Goal: Task Accomplishment & Management: Manage account settings

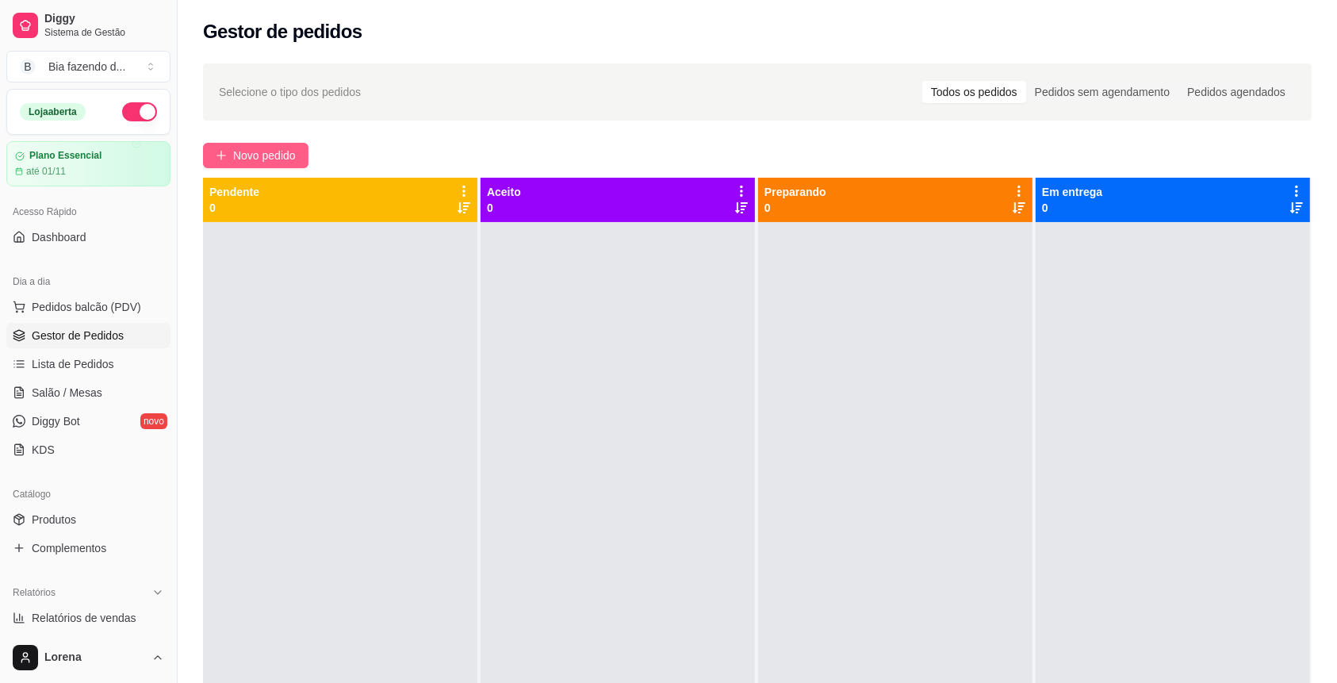
click at [282, 152] on span "Novo pedido" at bounding box center [264, 155] width 63 height 17
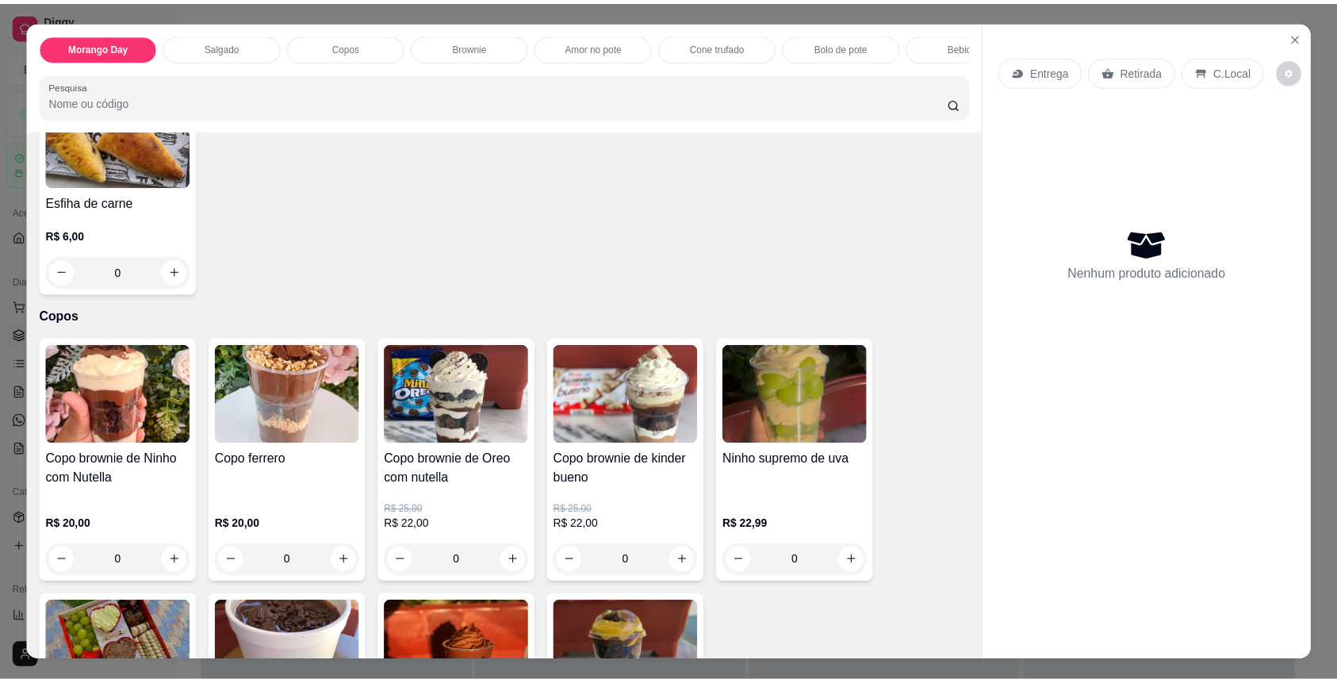
scroll to position [528, 0]
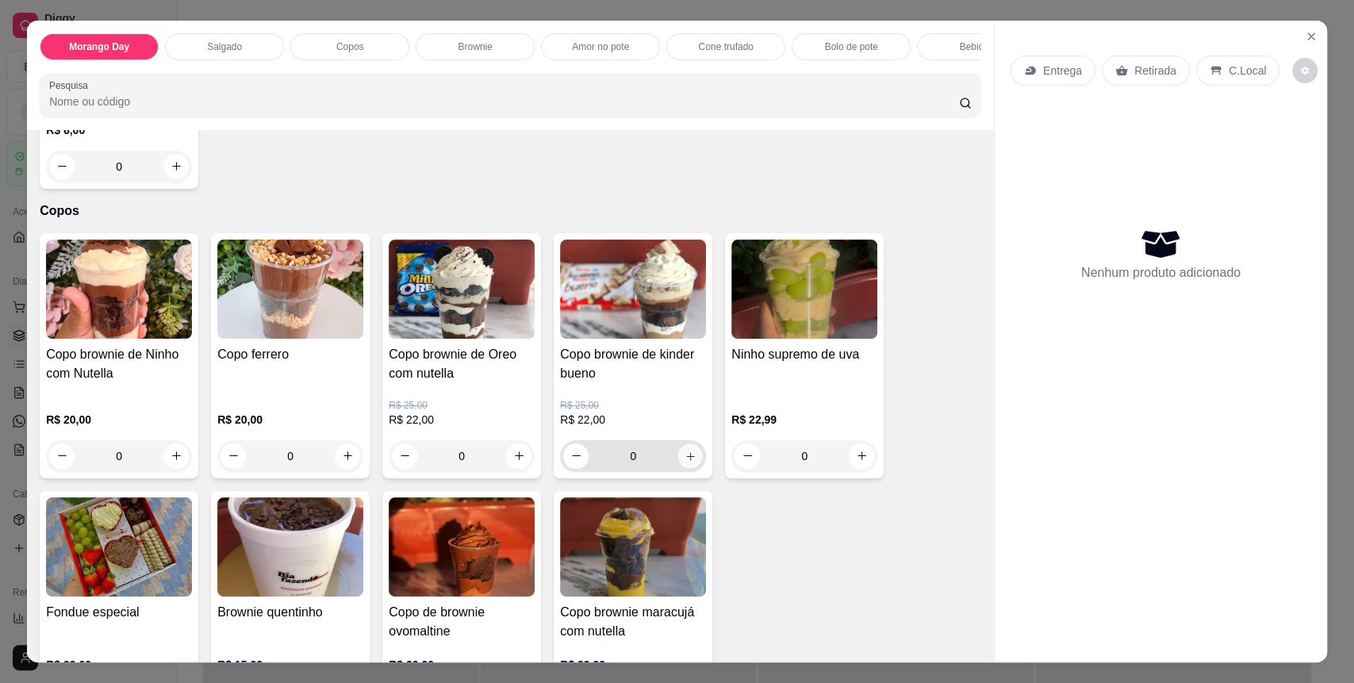
click at [685, 462] on icon "increase-product-quantity" at bounding box center [691, 457] width 12 height 12
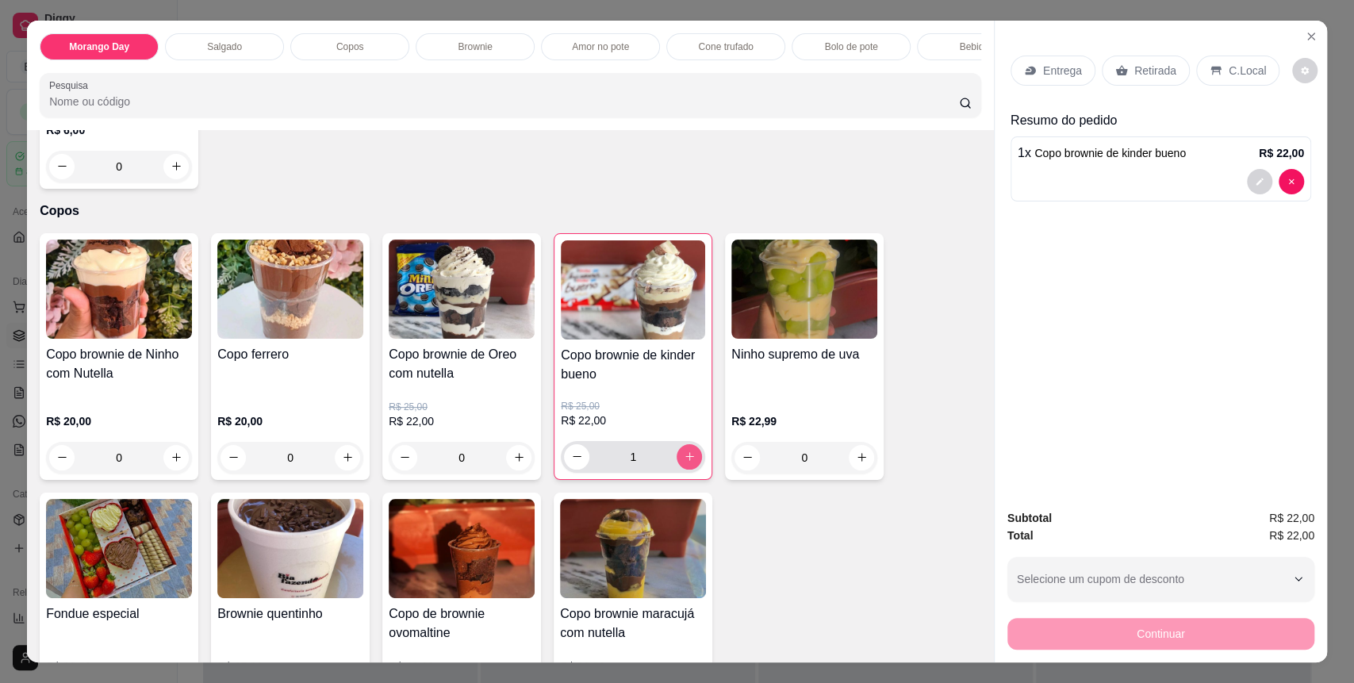
click at [684, 462] on icon "increase-product-quantity" at bounding box center [690, 457] width 12 height 12
type input "2"
click at [1237, 71] on p "C.Local" at bounding box center [1247, 71] width 37 height 16
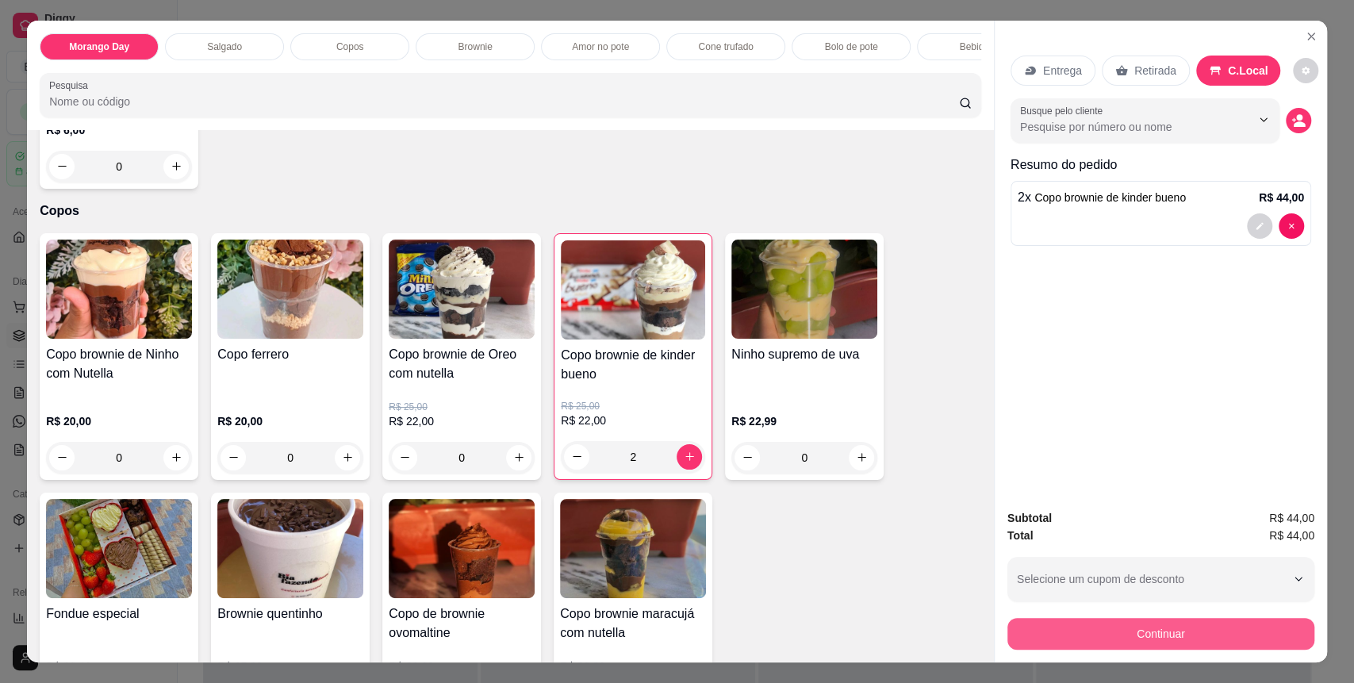
click at [1218, 630] on button "Continuar" at bounding box center [1160, 634] width 307 height 32
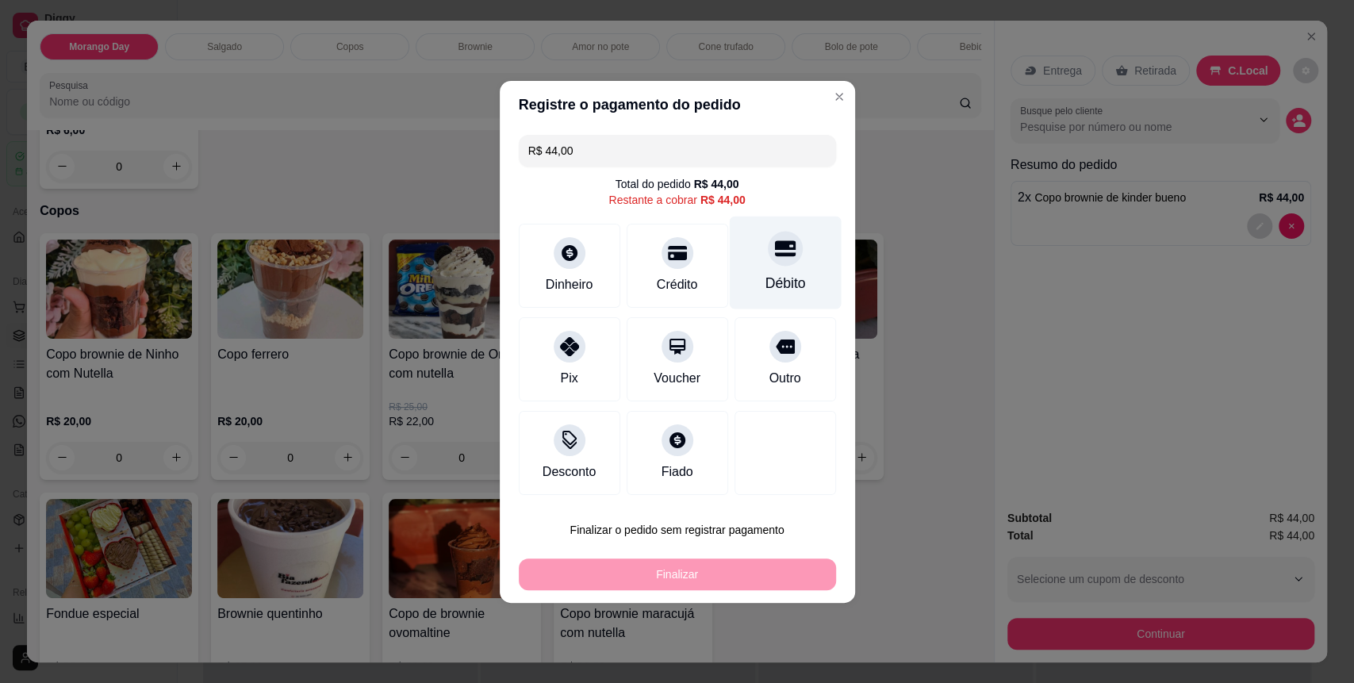
click at [794, 263] on div "Débito" at bounding box center [785, 262] width 112 height 93
type input "R$ 0,00"
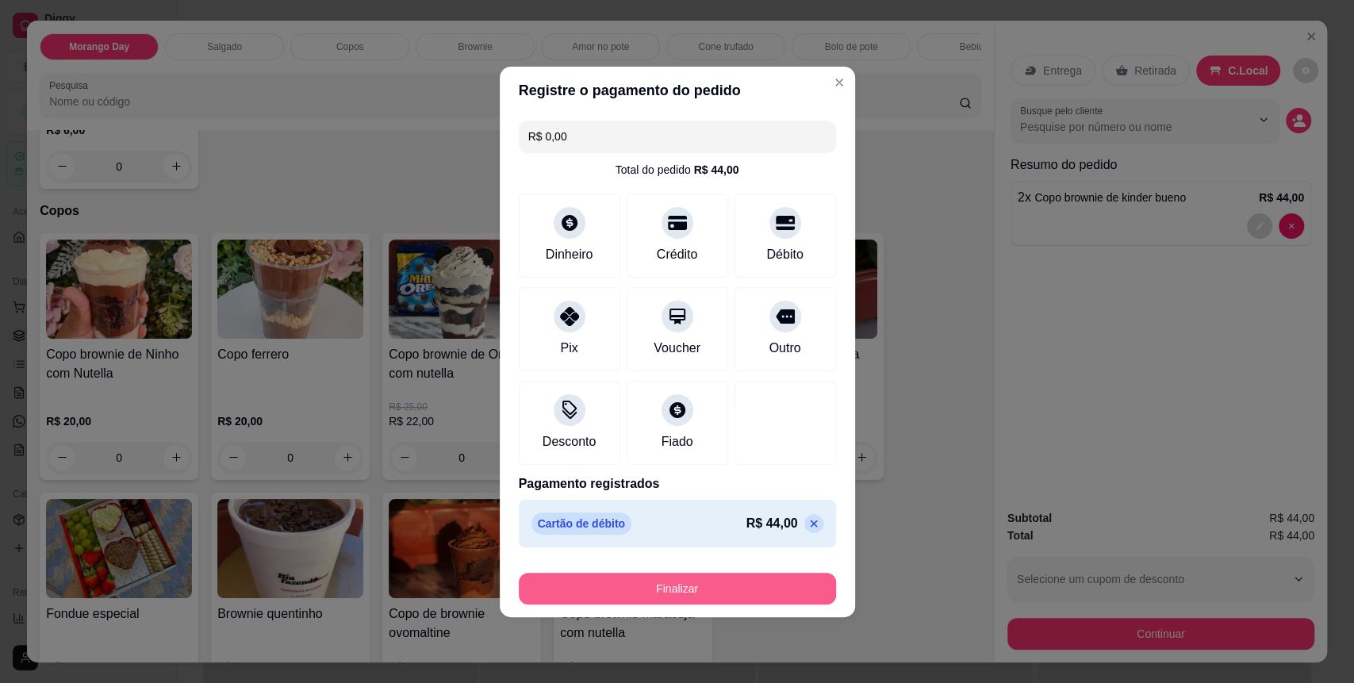
click at [739, 583] on button "Finalizar" at bounding box center [677, 589] width 317 height 32
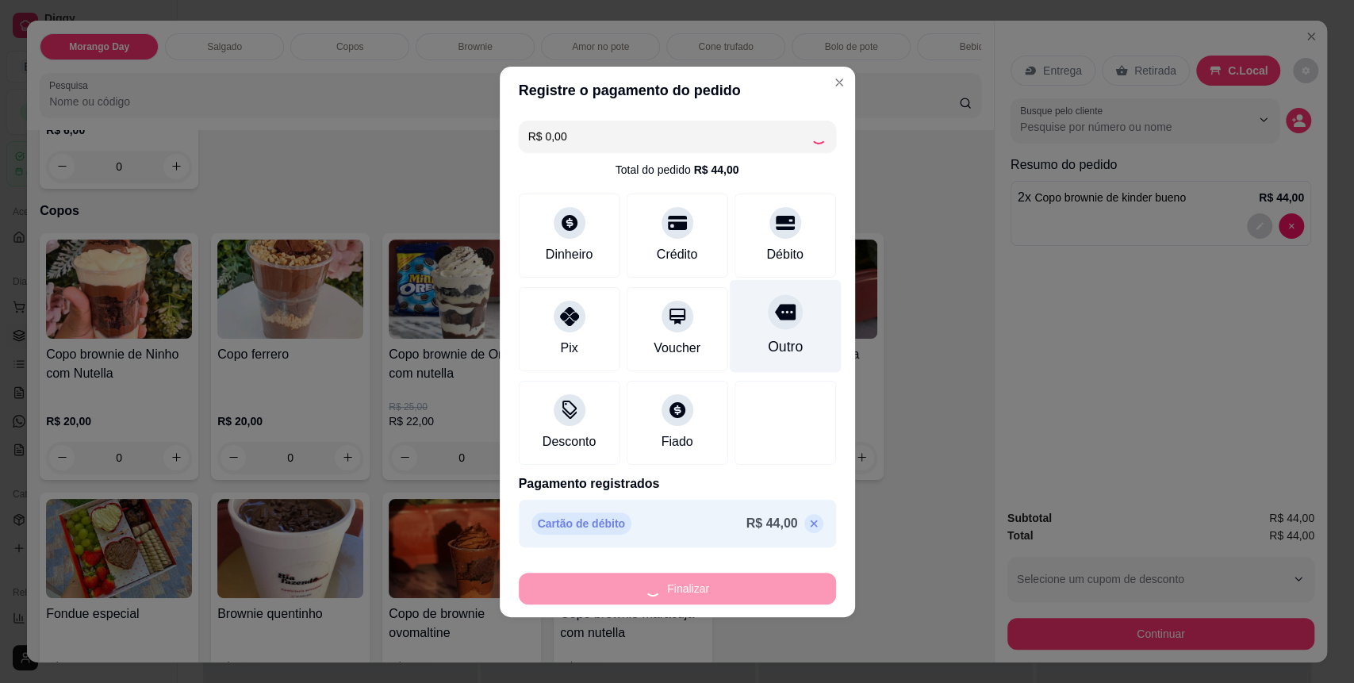
type input "0"
type input "-R$ 44,00"
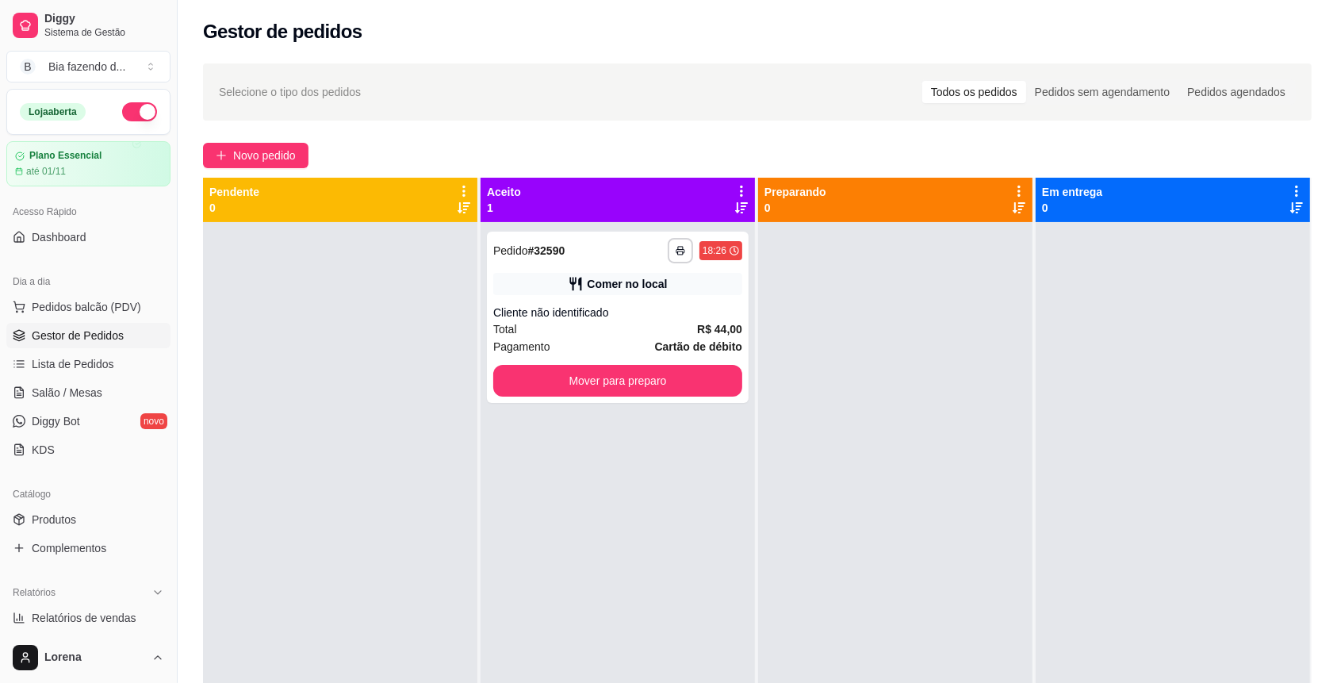
click at [828, 81] on div "Selecione o tipo dos pedidos Todos os pedidos Pedidos sem agendamento Pedidos a…" at bounding box center [757, 91] width 1077 height 25
click at [710, 382] on button "Mover para preparo" at bounding box center [618, 381] width 242 height 31
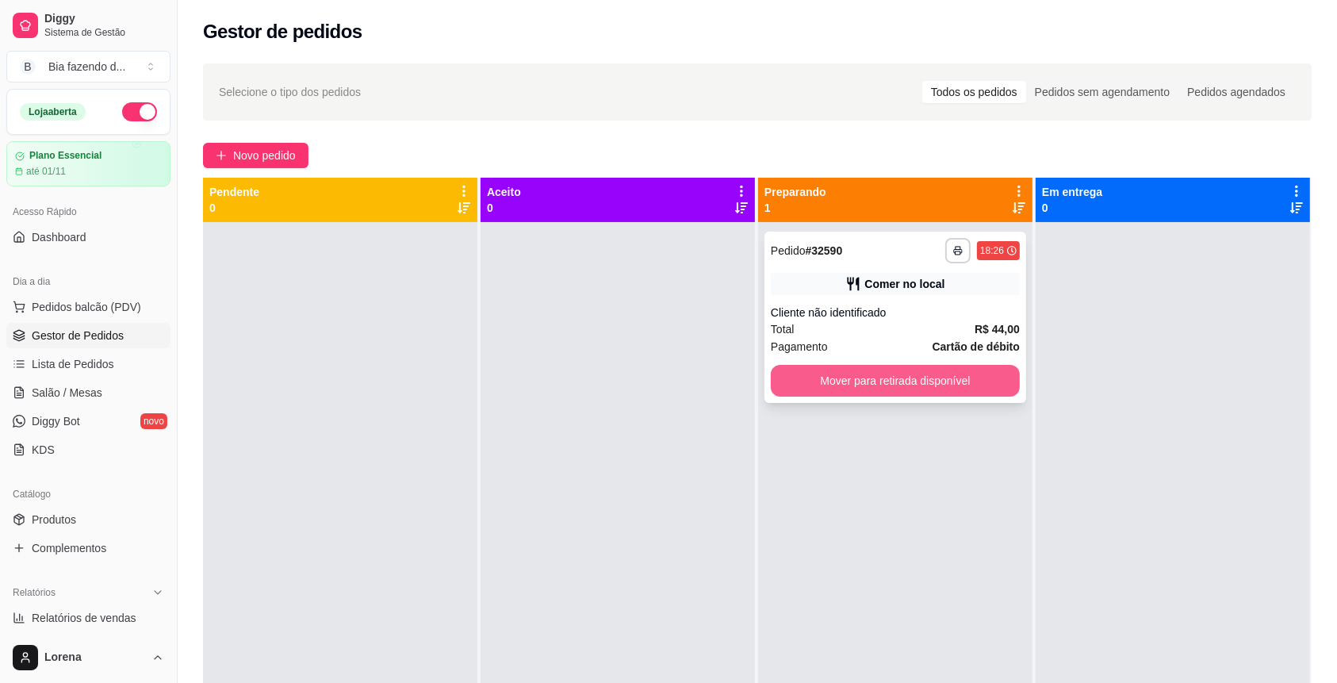
click at [808, 387] on button "Mover para retirada disponível" at bounding box center [895, 381] width 249 height 32
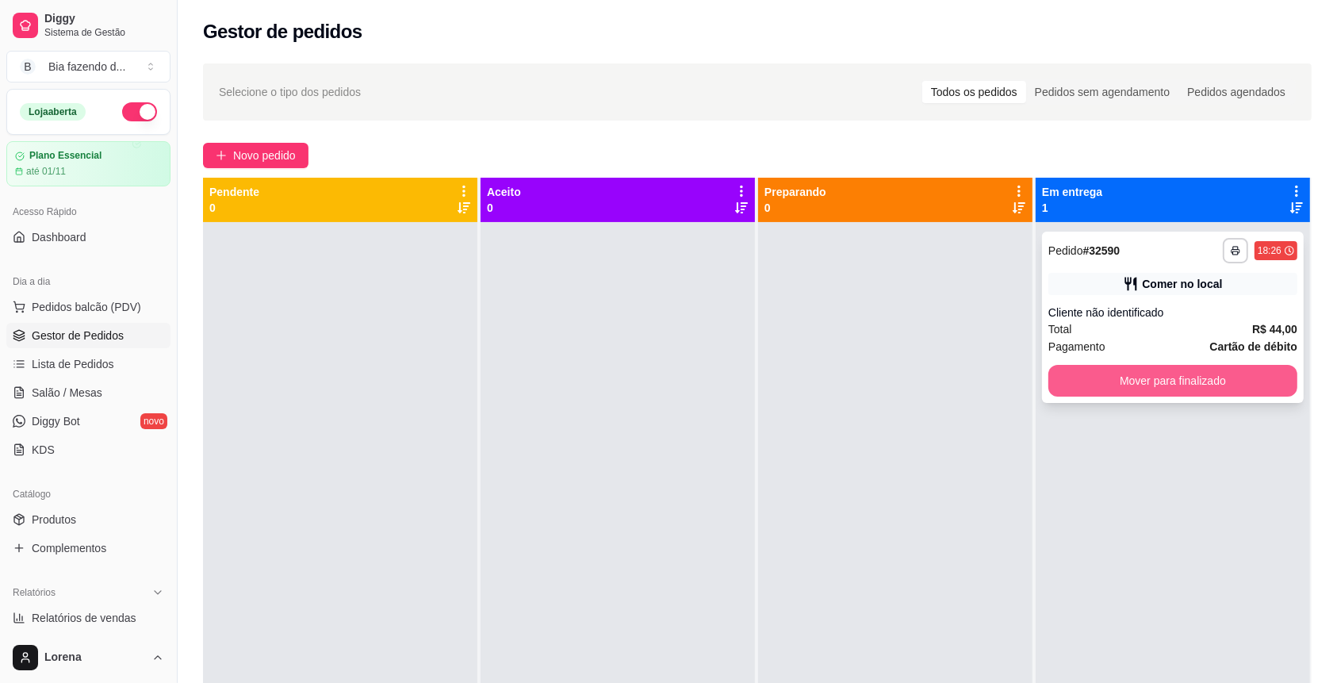
click at [1129, 387] on button "Mover para finalizado" at bounding box center [1173, 381] width 249 height 32
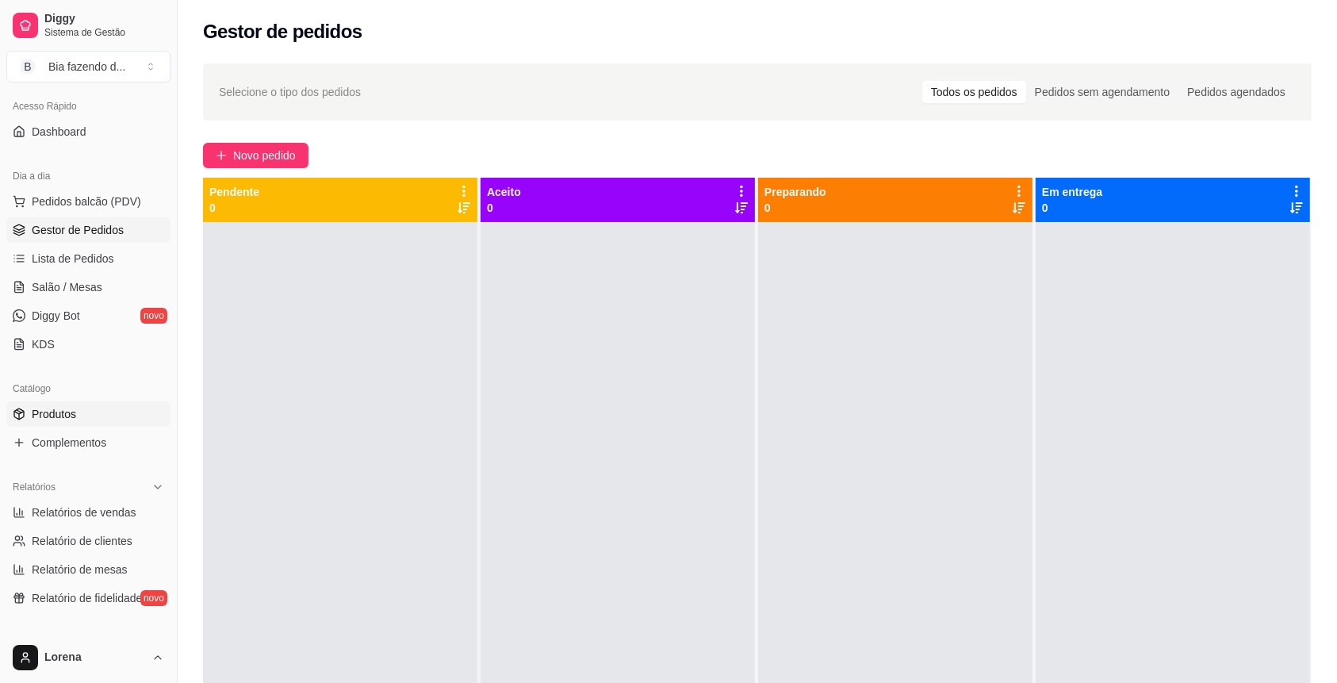
scroll to position [211, 0]
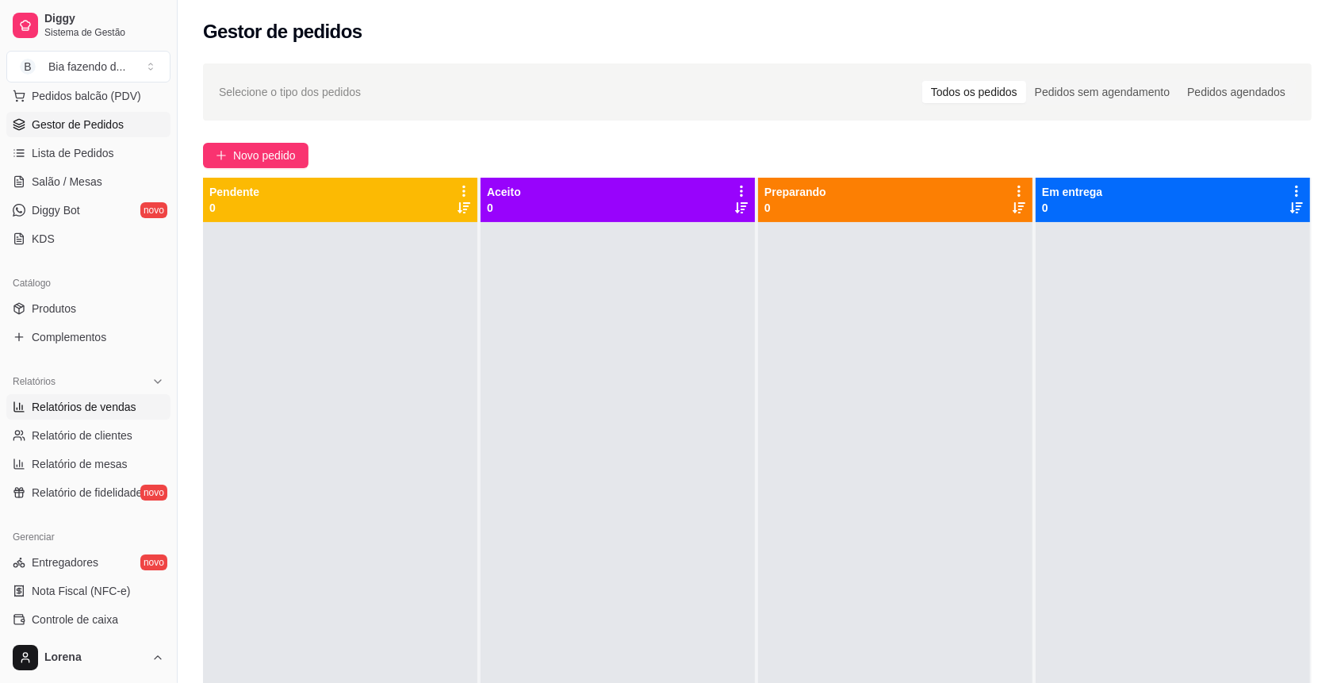
click at [104, 408] on span "Relatórios de vendas" at bounding box center [84, 407] width 105 height 16
select select "ALL"
select select "0"
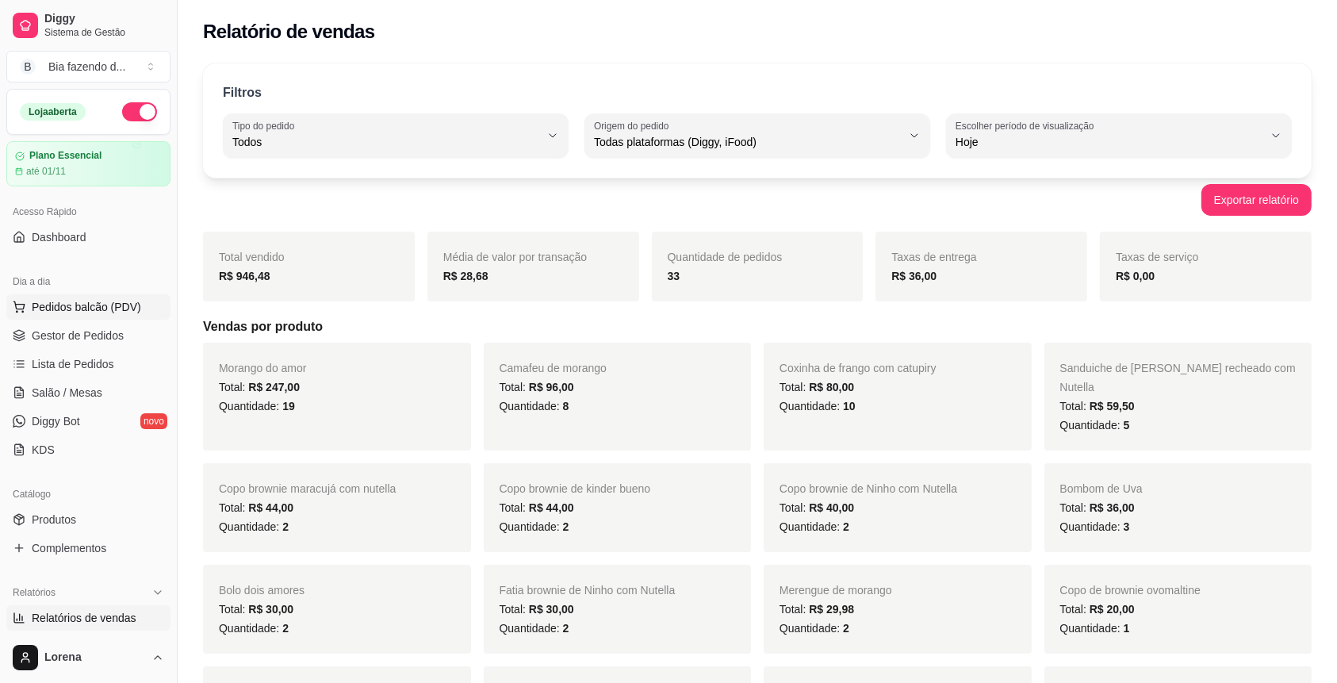
click at [67, 313] on span "Pedidos balcão (PDV)" at bounding box center [86, 307] width 109 height 16
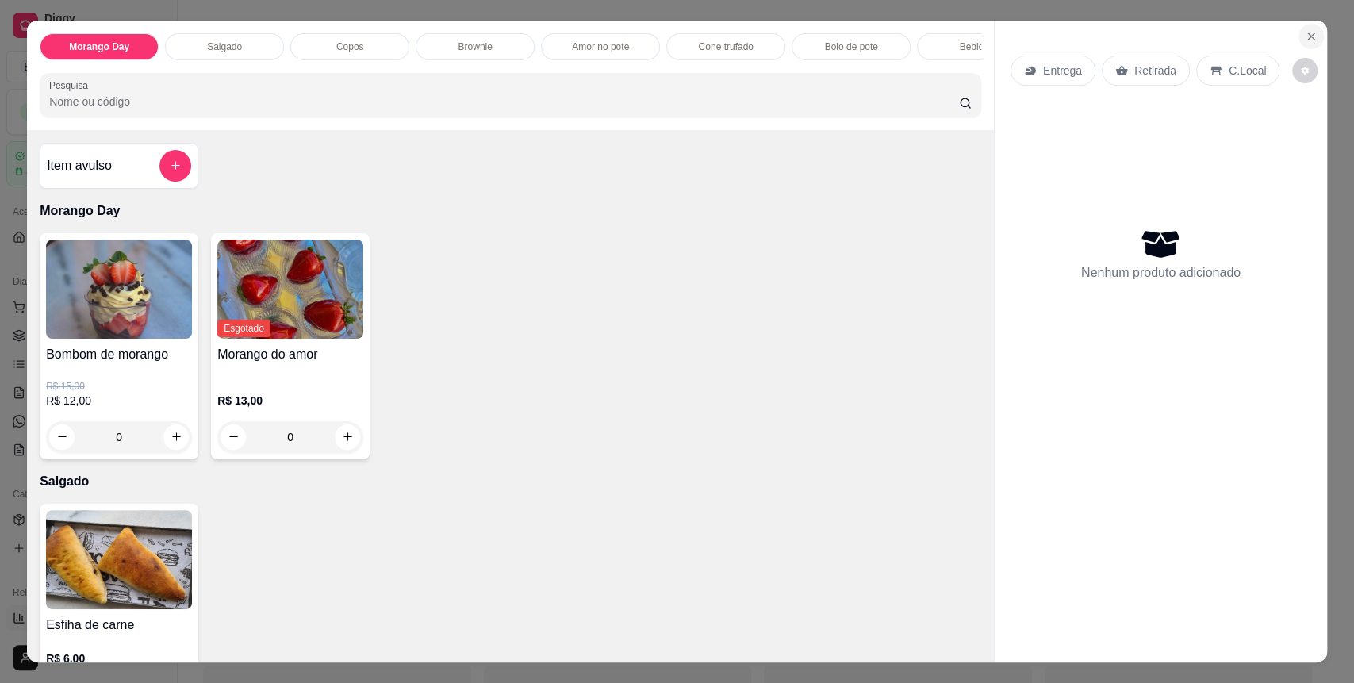
click at [1305, 40] on icon "Close" at bounding box center [1311, 36] width 13 height 13
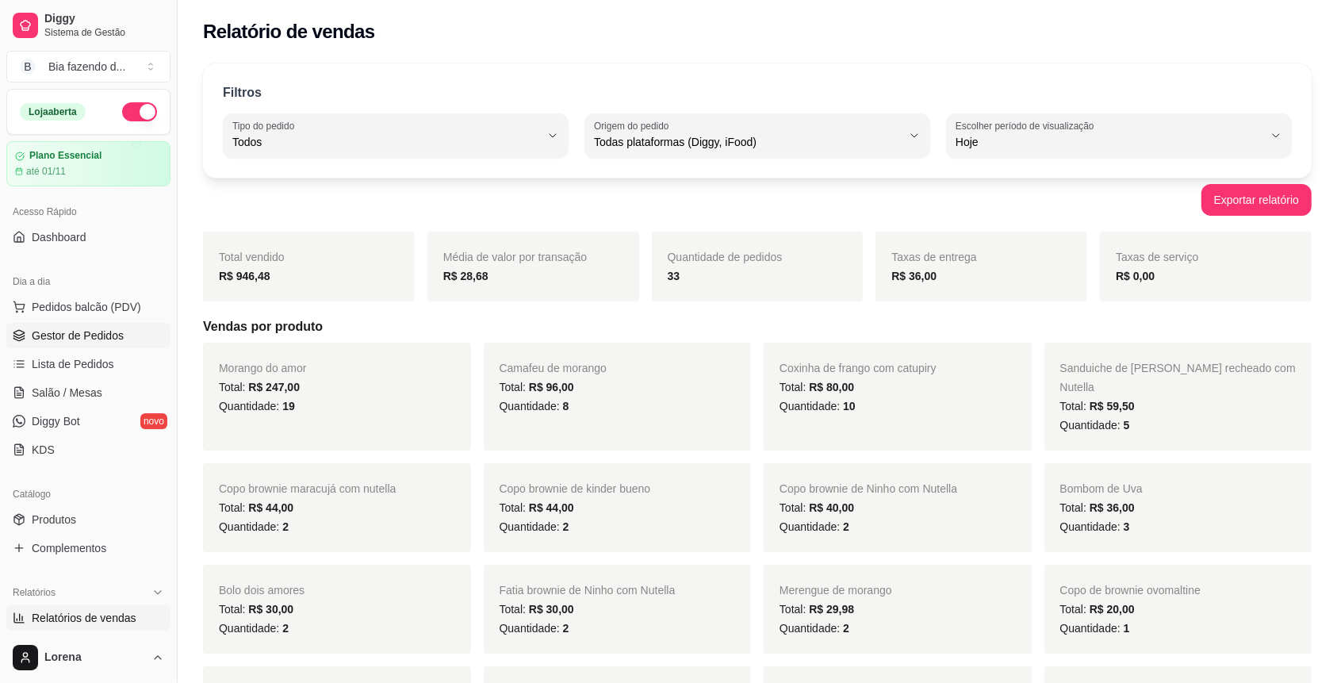
click at [91, 328] on span "Gestor de Pedidos" at bounding box center [78, 336] width 92 height 16
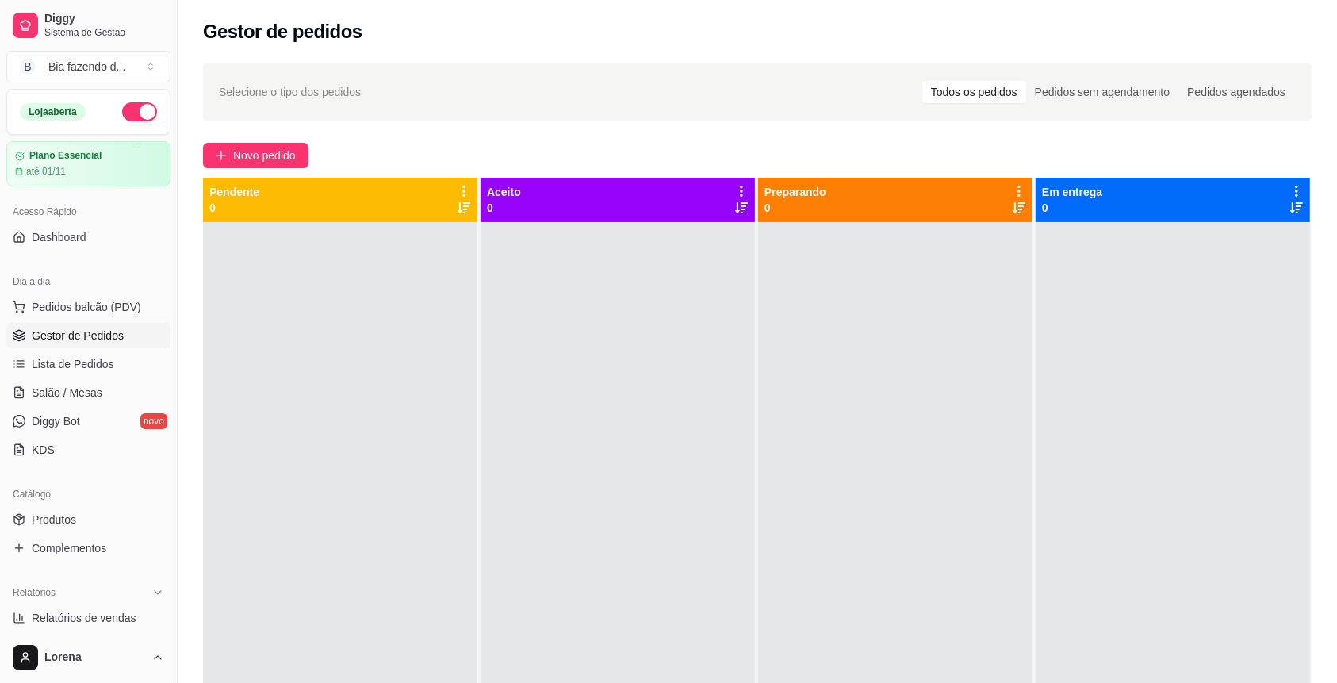
click at [6, 323] on link "Gestor de Pedidos" at bounding box center [88, 335] width 164 height 25
click at [280, 152] on span "Novo pedido" at bounding box center [264, 155] width 63 height 17
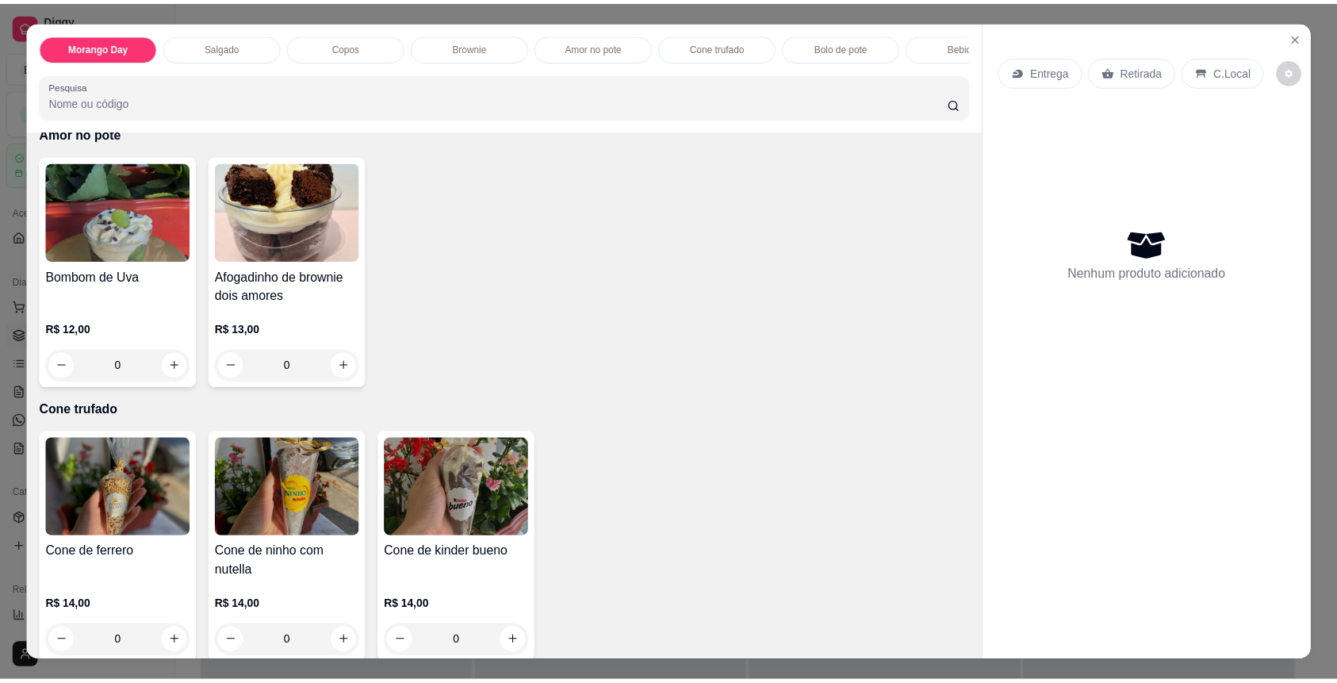
scroll to position [1692, 0]
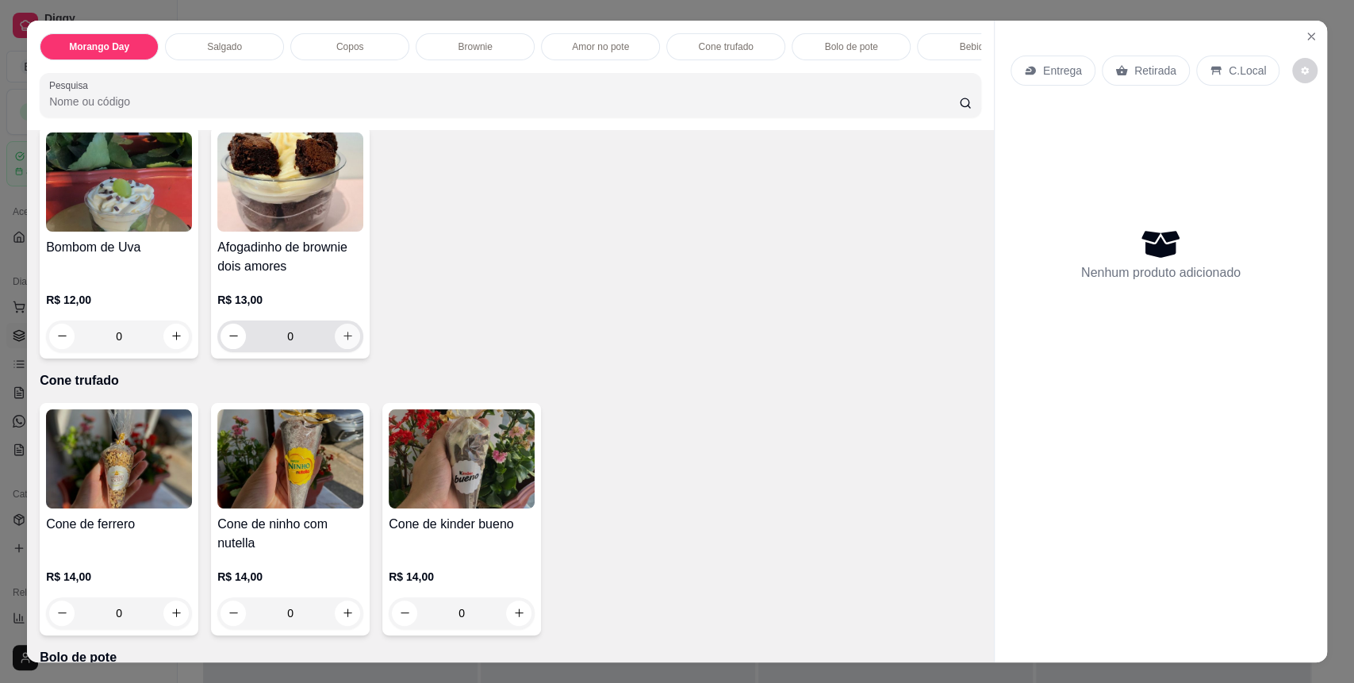
click at [342, 342] on icon "increase-product-quantity" at bounding box center [348, 336] width 12 height 12
type input "1"
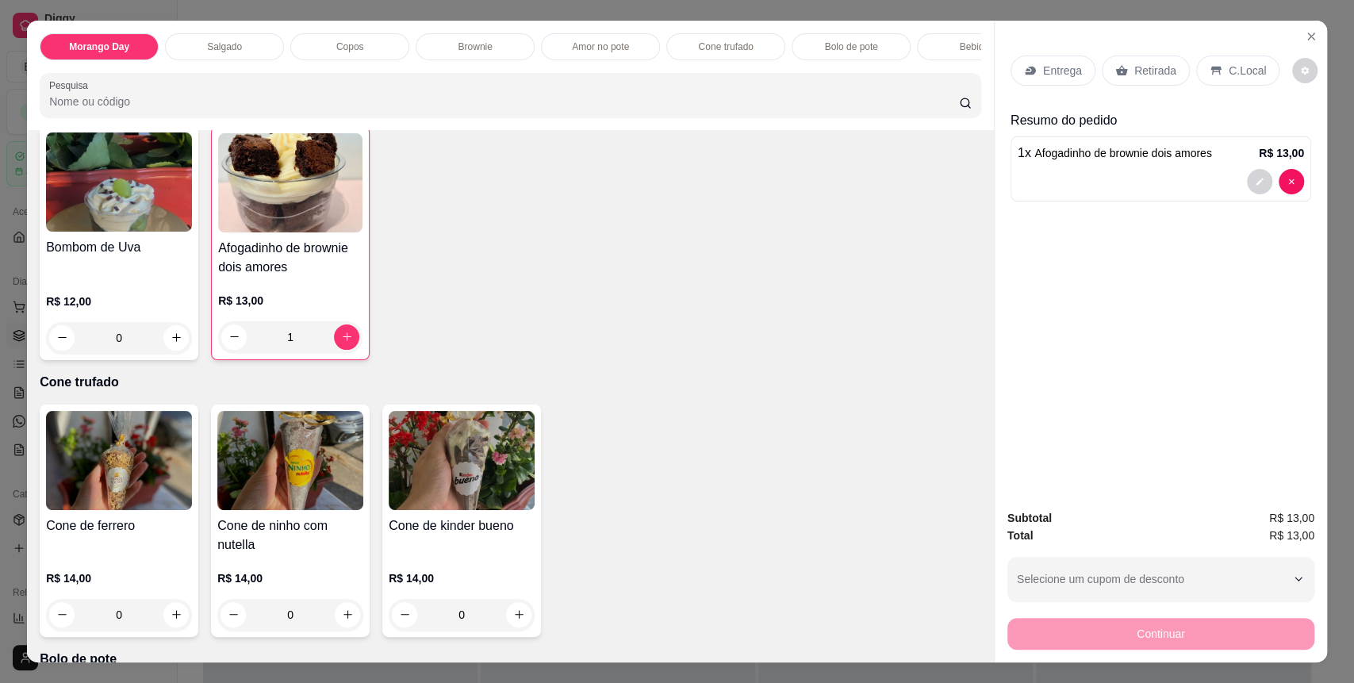
click at [1229, 71] on p "C.Local" at bounding box center [1247, 71] width 37 height 16
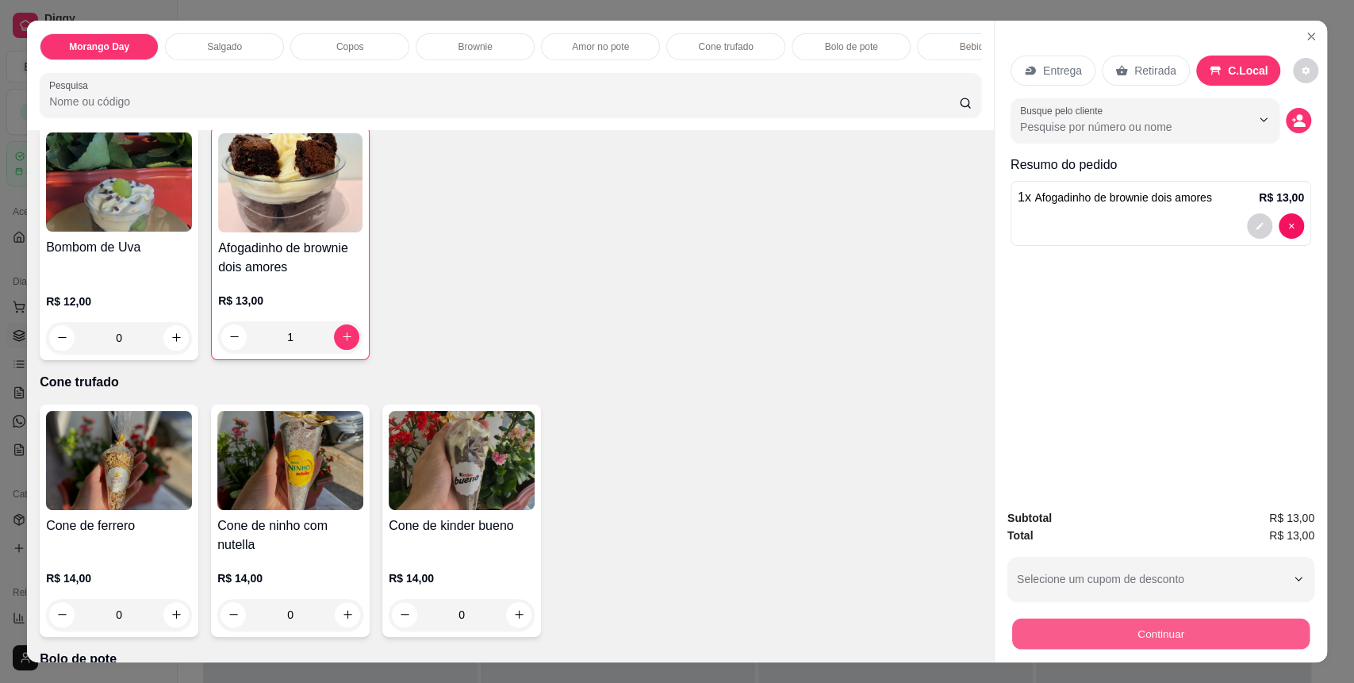
click at [1150, 641] on button "Continuar" at bounding box center [1160, 634] width 297 height 31
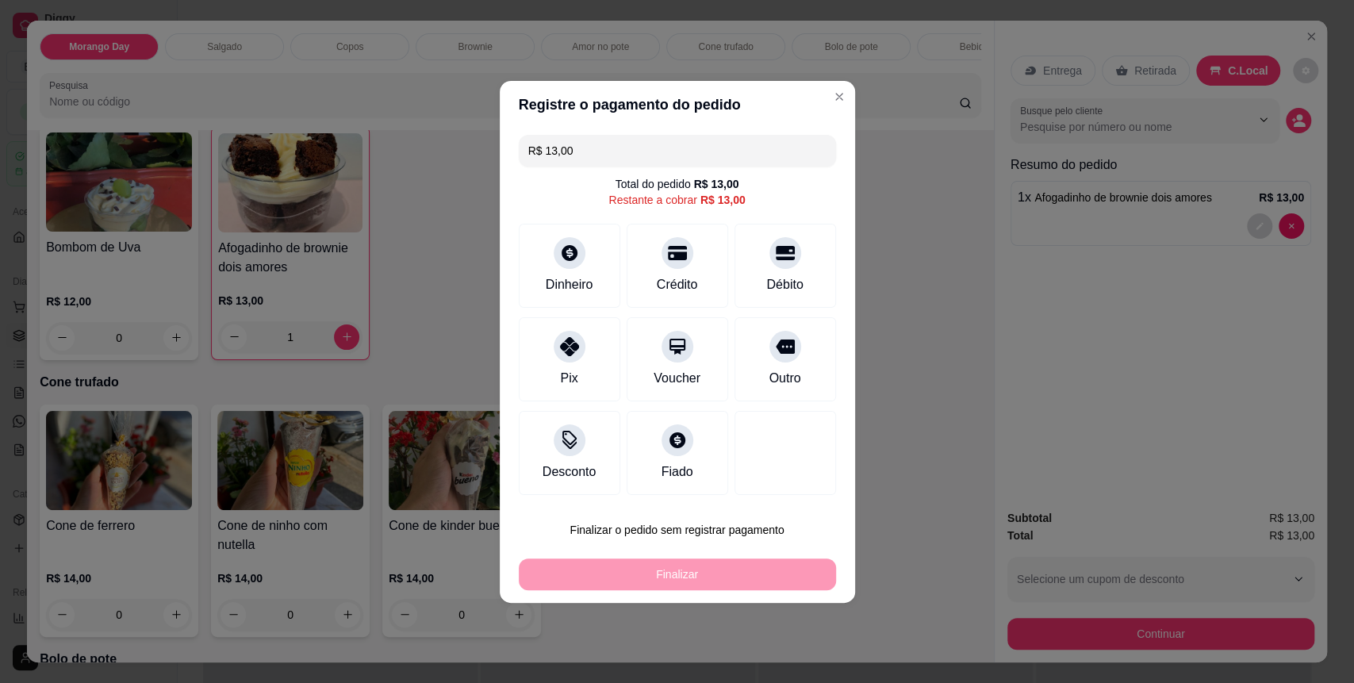
click at [581, 155] on input "R$ 13,00" at bounding box center [677, 151] width 298 height 32
click at [576, 281] on div "Dinheiro" at bounding box center [569, 283] width 52 height 21
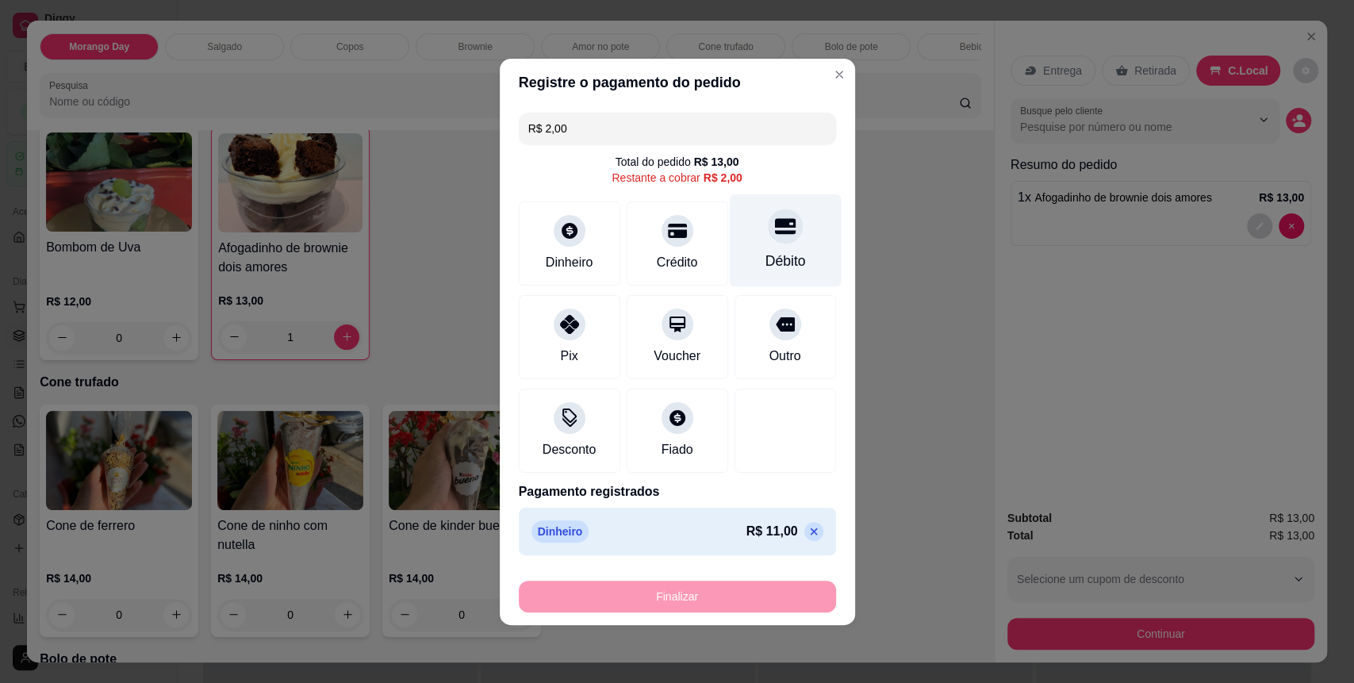
click at [765, 251] on div "Débito" at bounding box center [785, 261] width 40 height 21
type input "R$ 0,00"
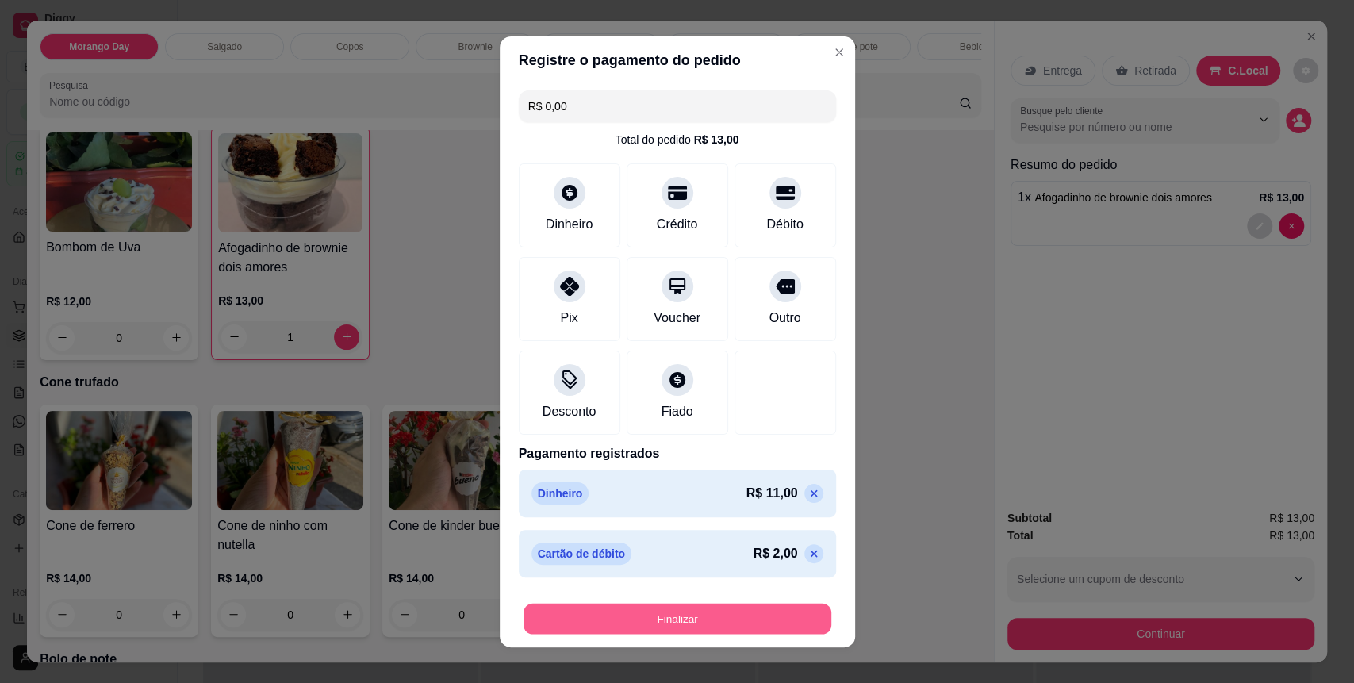
click at [702, 612] on button "Finalizar" at bounding box center [678, 618] width 308 height 31
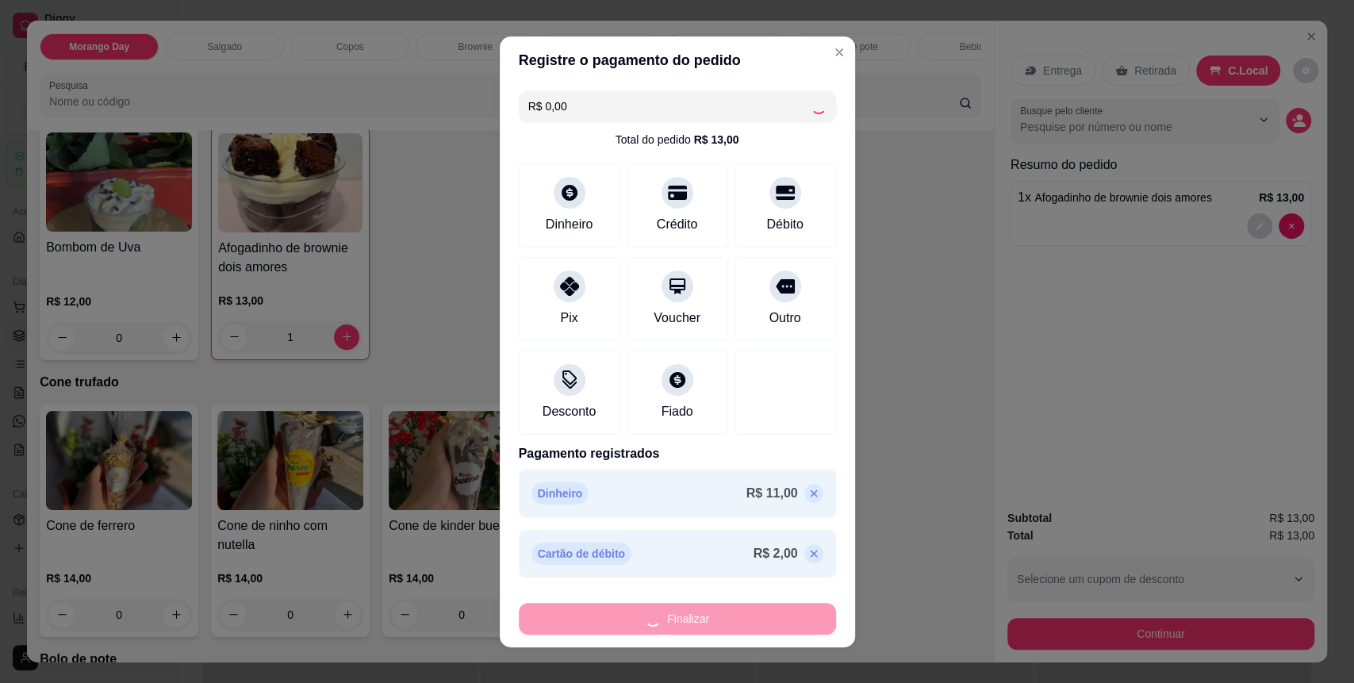
type input "0"
type input "-R$ 13,00"
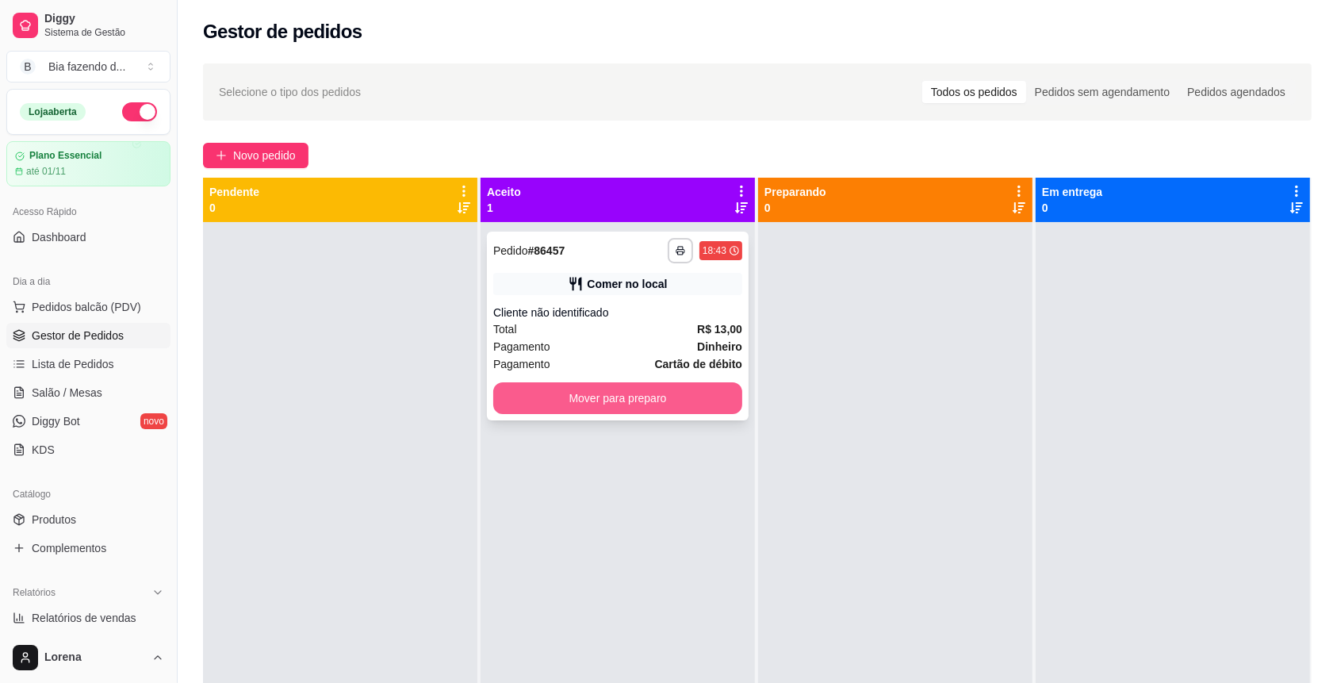
click at [644, 408] on button "Mover para preparo" at bounding box center [617, 398] width 249 height 32
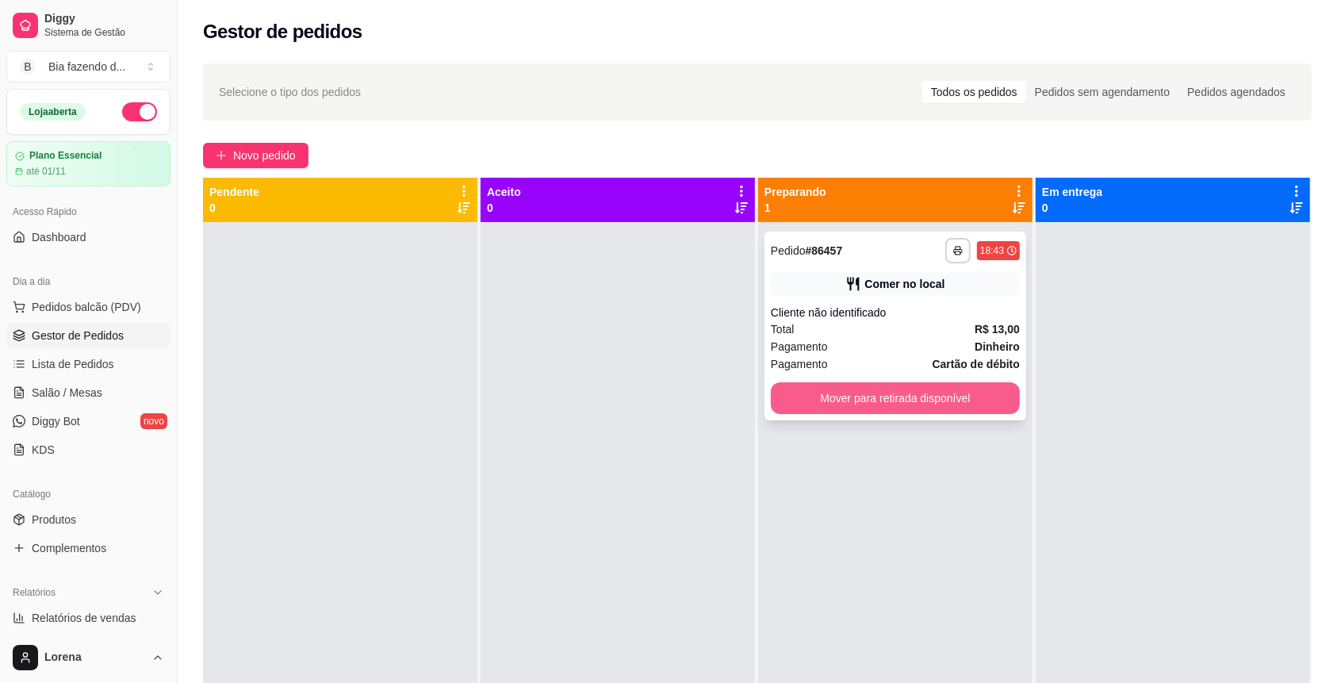
click at [961, 393] on button "Mover para retirada disponível" at bounding box center [895, 398] width 249 height 32
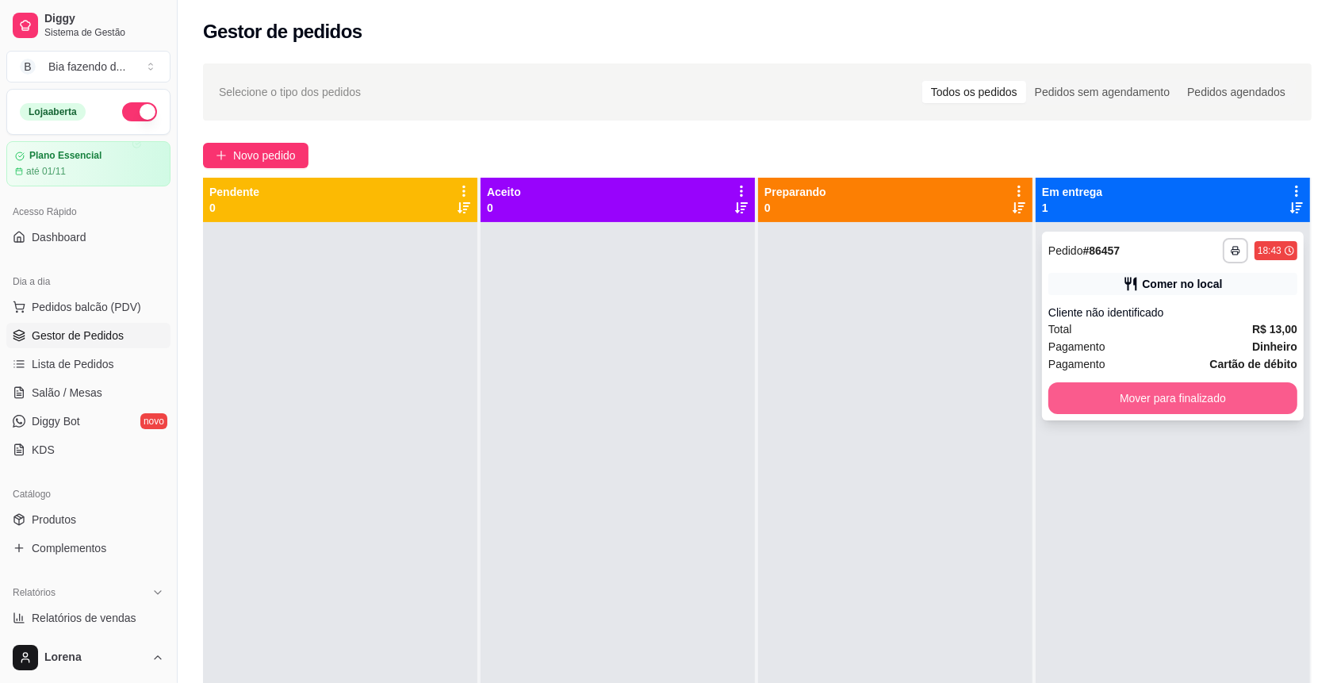
click at [1076, 405] on button "Mover para finalizado" at bounding box center [1173, 398] width 249 height 32
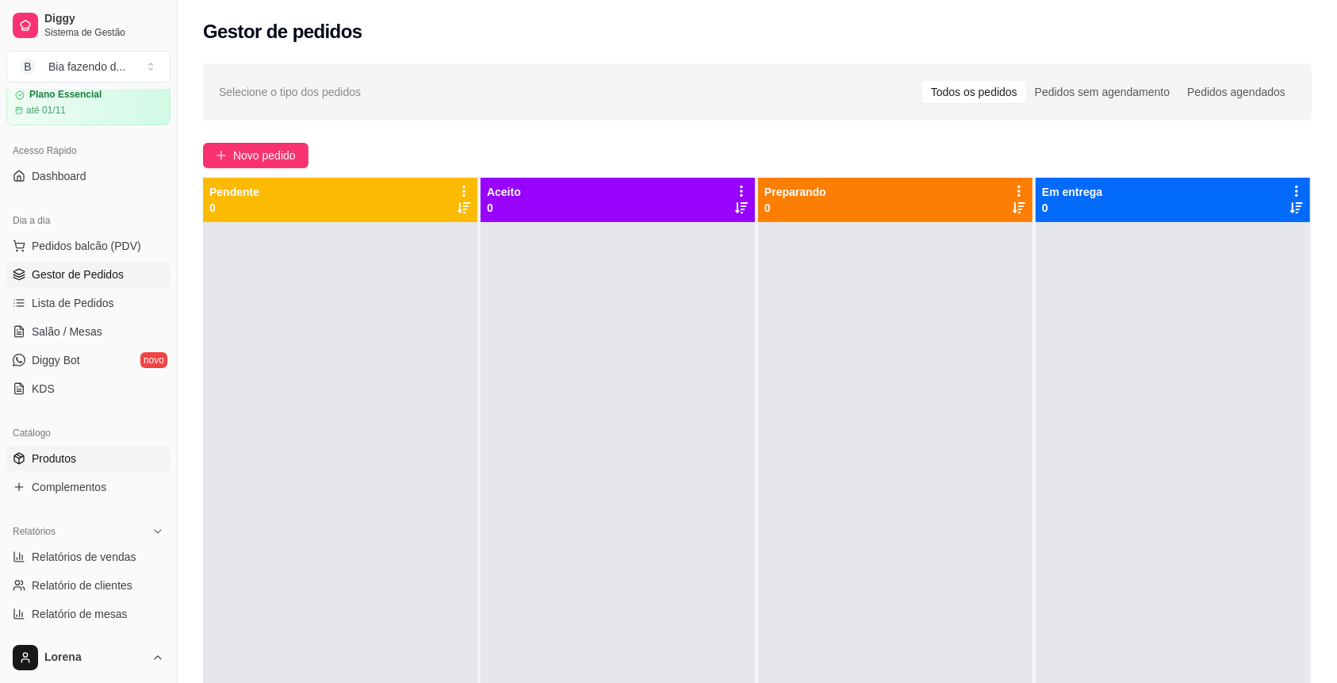
scroll to position [106, 0]
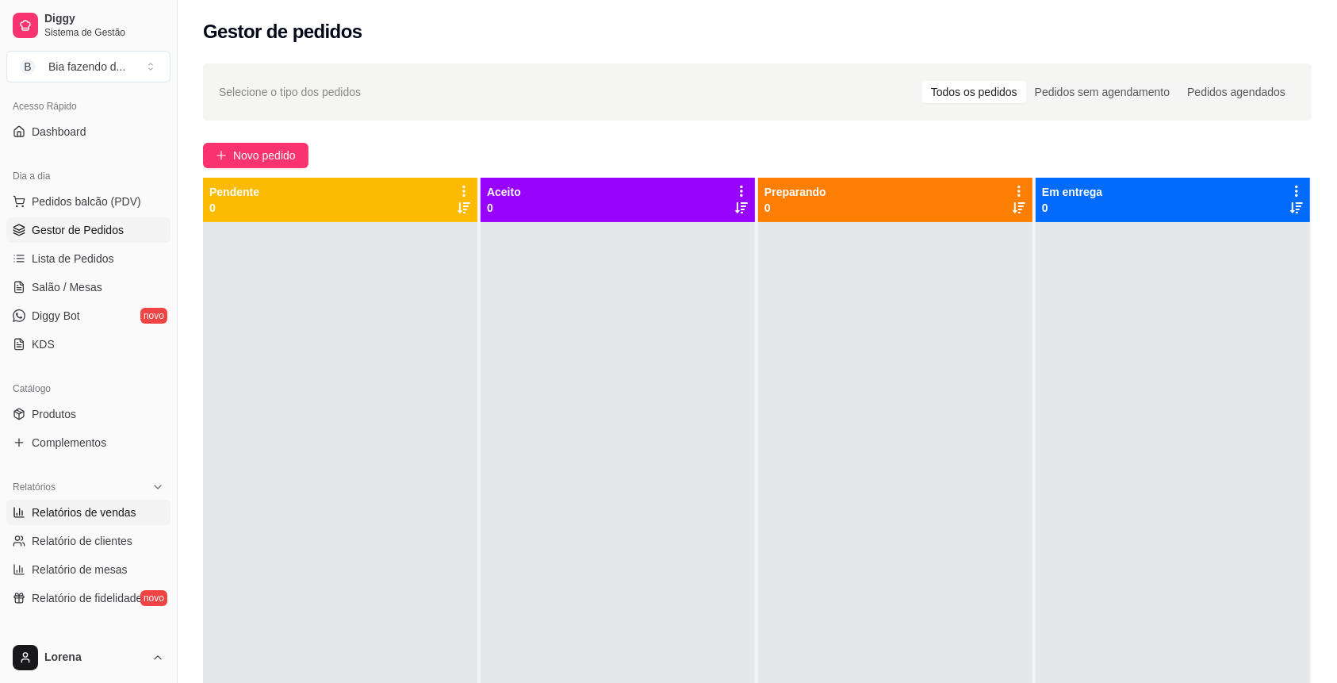
click at [57, 505] on span "Relatórios de vendas" at bounding box center [84, 513] width 105 height 16
select select "ALL"
select select "0"
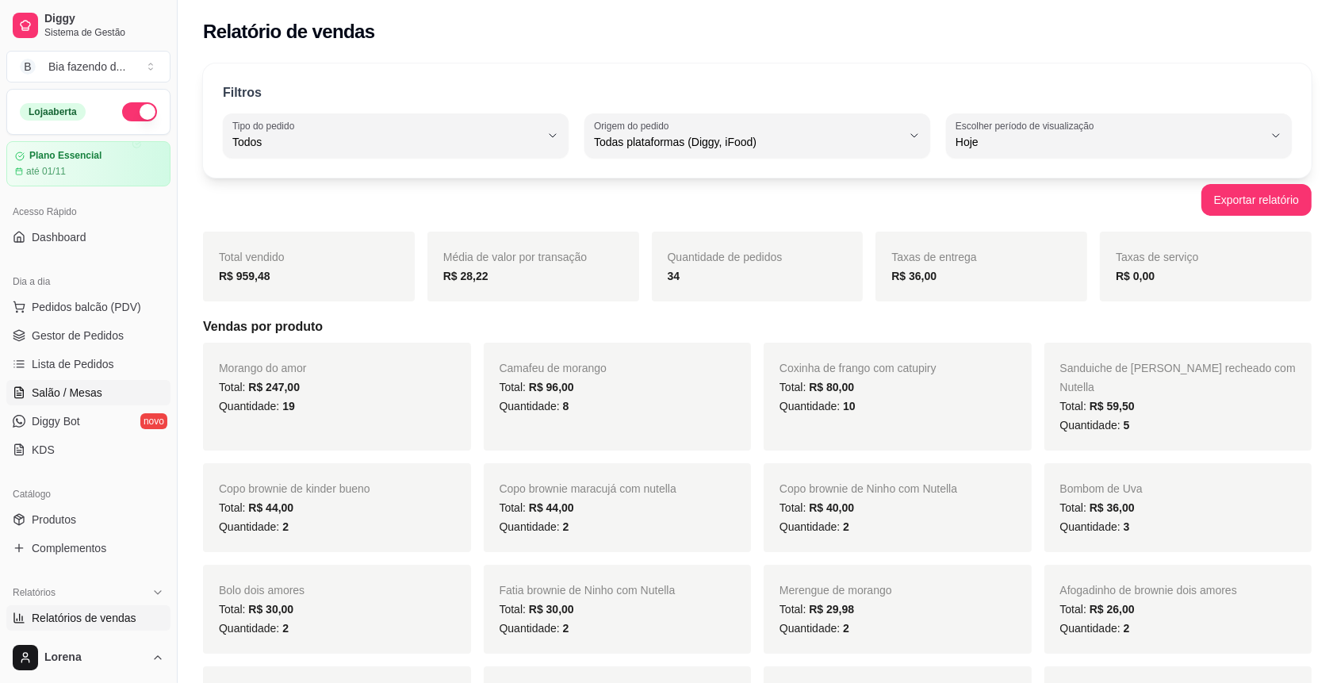
scroll to position [211, 0]
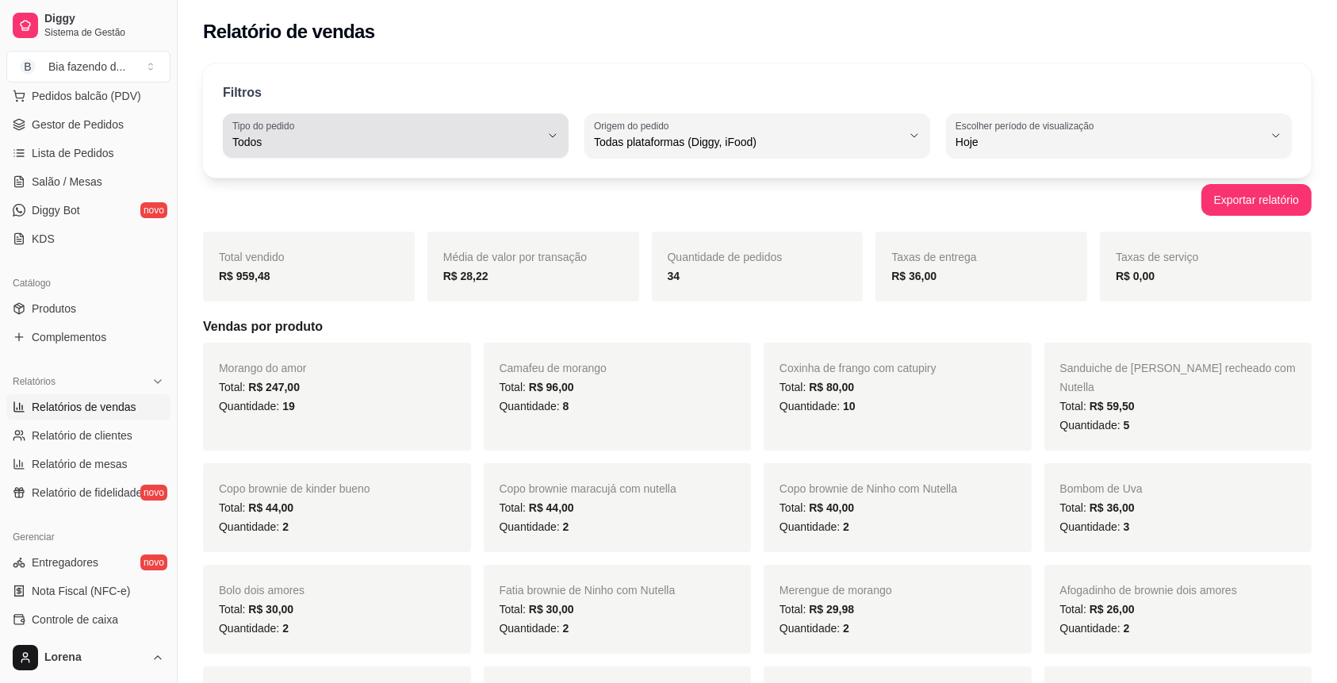
click at [497, 134] on span "Todos" at bounding box center [386, 142] width 308 height 16
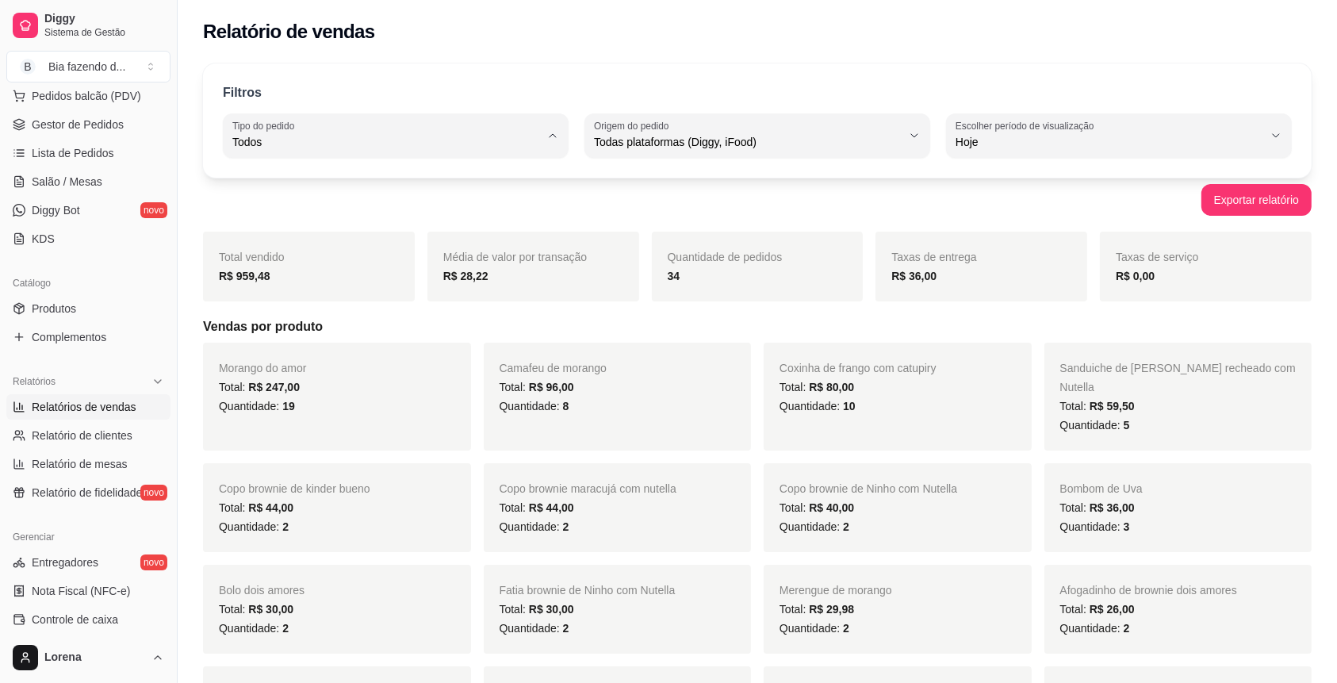
click at [402, 207] on span "Entrega" at bounding box center [388, 205] width 293 height 15
type input "DELIVERY"
select select "DELIVERY"
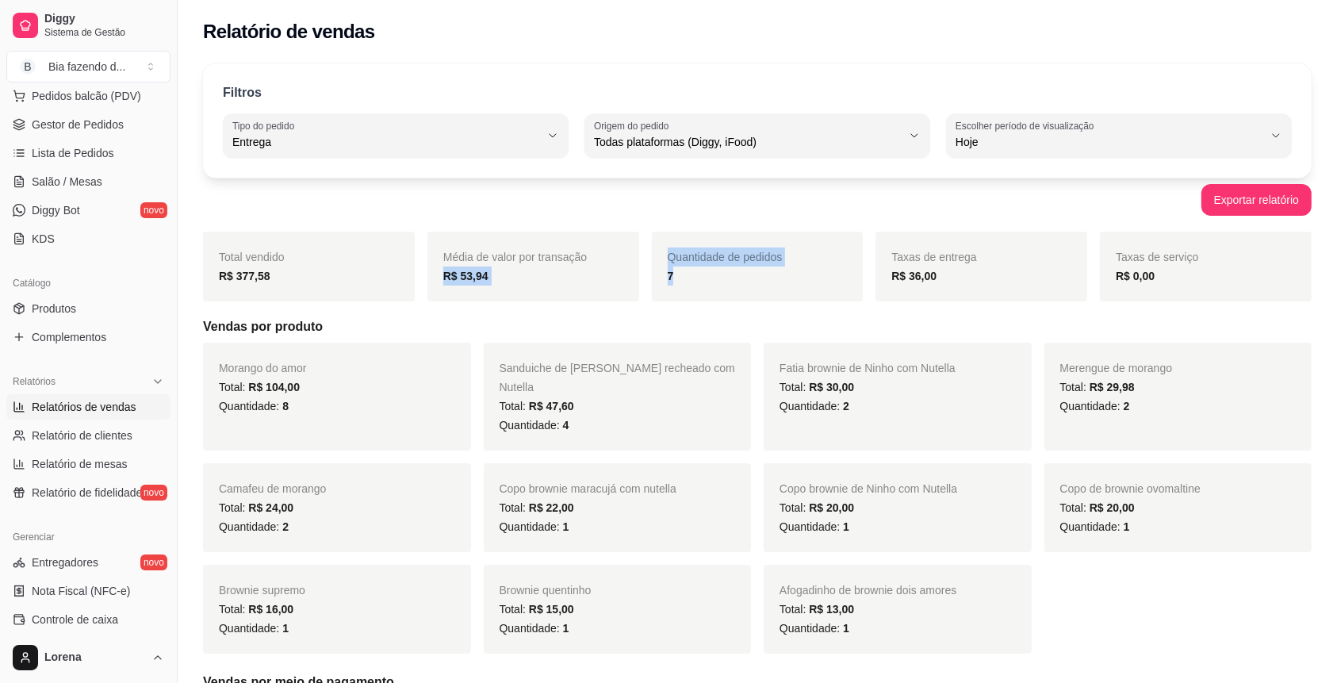
drag, startPoint x: 684, startPoint y: 286, endPoint x: 632, endPoint y: 267, distance: 55.0
click at [631, 266] on div "Total vendido R$ 377,58 Média de valor por transação R$ 53,94 Quantidade de ped…" at bounding box center [757, 267] width 1109 height 70
click at [708, 262] on span "Quantidade de pedidos" at bounding box center [725, 257] width 115 height 13
